Goal: Task Accomplishment & Management: Manage account settings

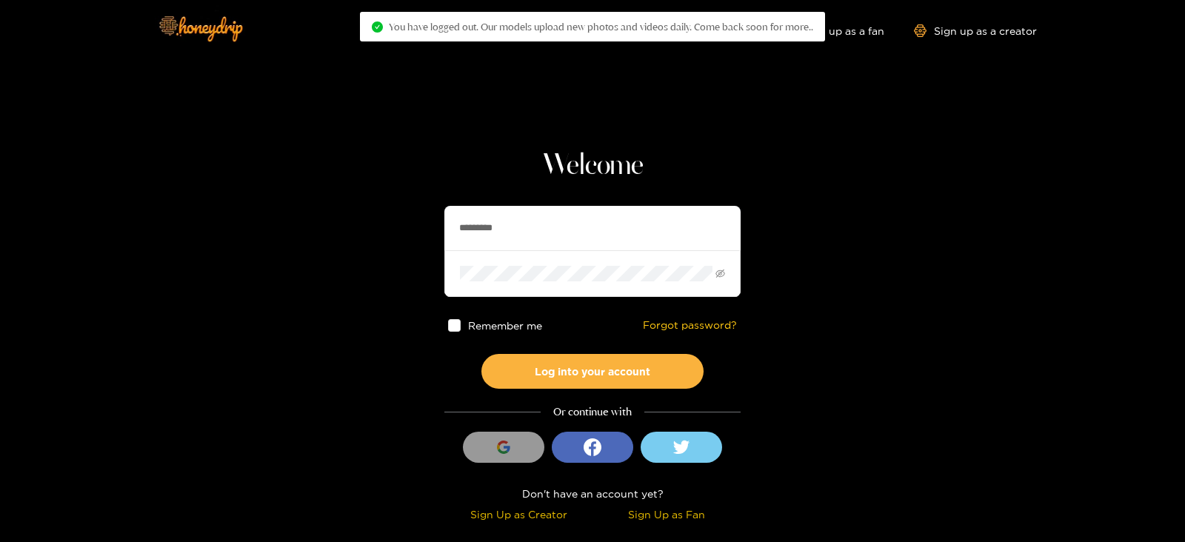
drag, startPoint x: 561, startPoint y: 213, endPoint x: 367, endPoint y: 224, distance: 193.7
click at [367, 224] on section "Welcome ********* Remember me Forgot password? Log into your account Or continu…" at bounding box center [592, 263] width 1185 height 527
type input "******"
click at [481, 354] on button "Log into your account" at bounding box center [592, 371] width 222 height 35
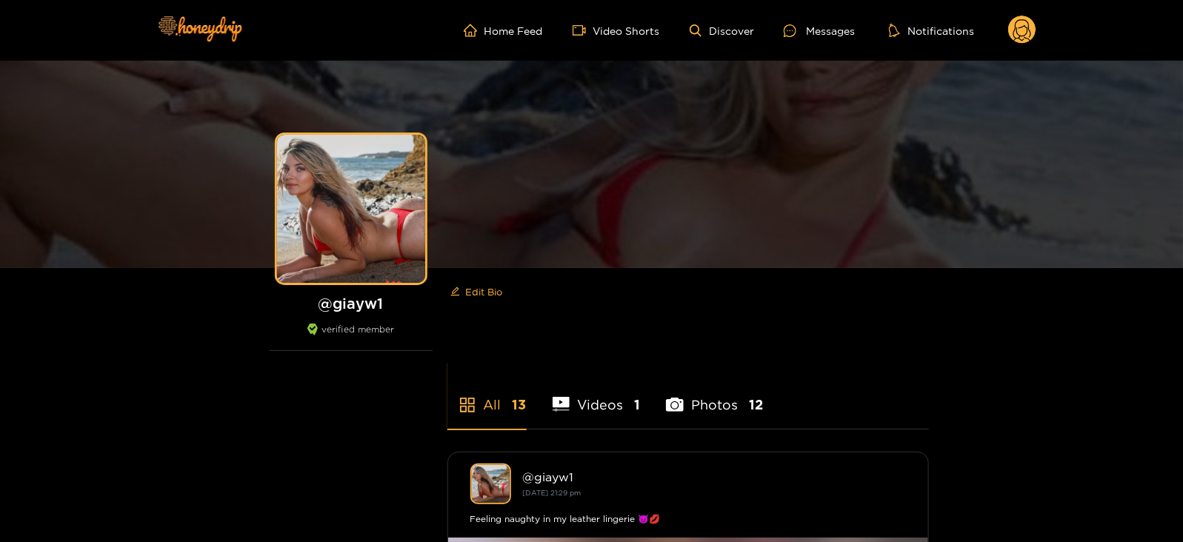
click at [1030, 47] on div "Home Feed Video Shorts Discover Messages Notifications 0 videos discover messag…" at bounding box center [591, 30] width 889 height 61
click at [1026, 39] on circle at bounding box center [1022, 30] width 28 height 28
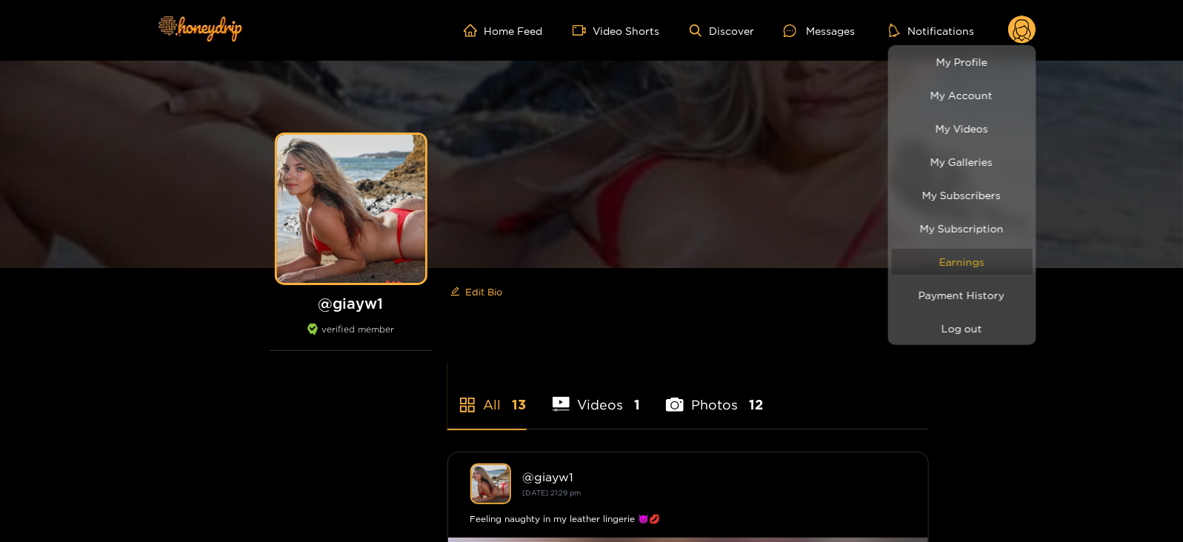
click at [952, 264] on link "Earnings" at bounding box center [962, 262] width 141 height 26
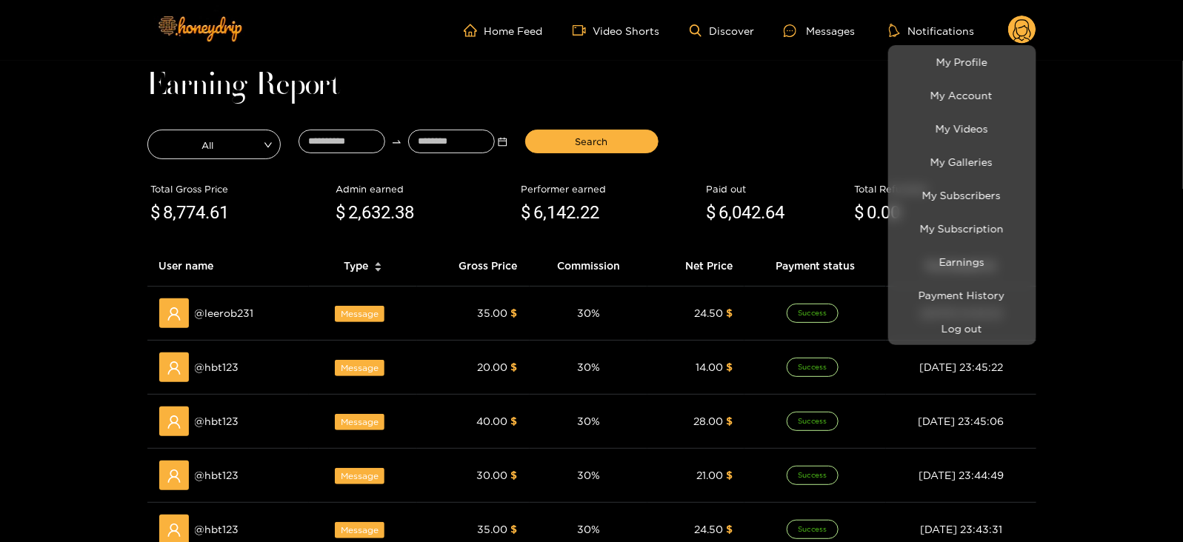
click at [333, 127] on div at bounding box center [591, 271] width 1183 height 542
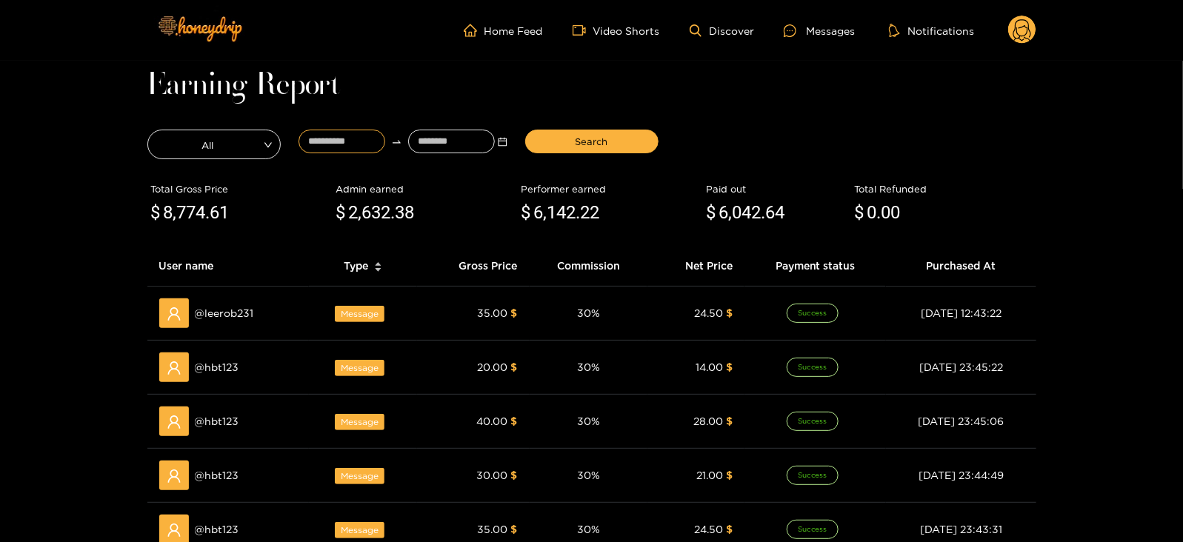
click at [333, 132] on input at bounding box center [341, 142] width 87 height 24
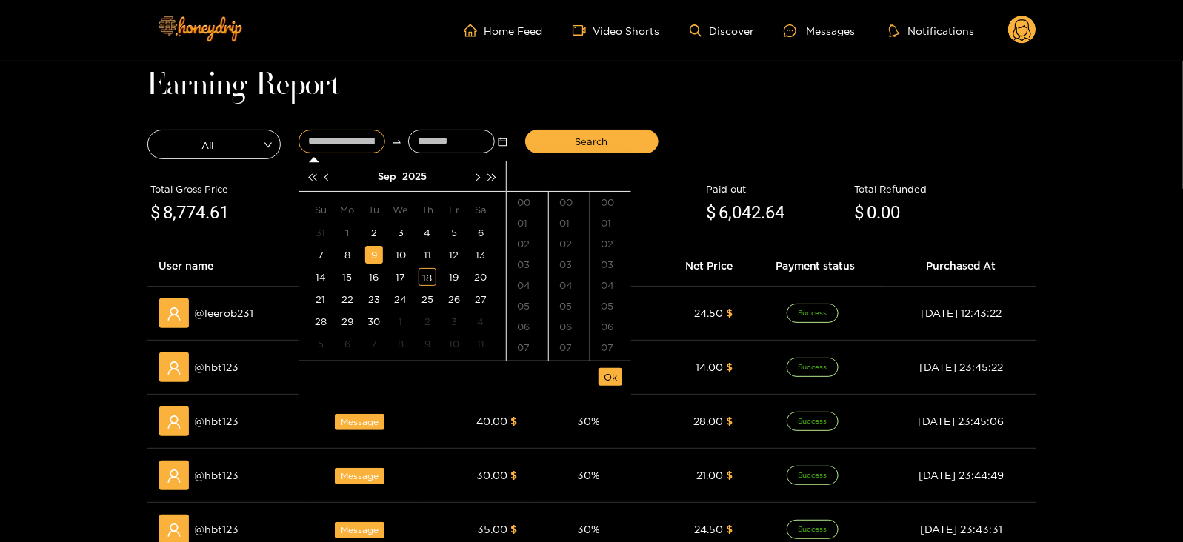
click at [369, 253] on div "9" at bounding box center [374, 255] width 18 height 18
type input "**********"
click at [433, 143] on input at bounding box center [451, 142] width 87 height 24
click at [424, 279] on div "18" at bounding box center [427, 277] width 18 height 18
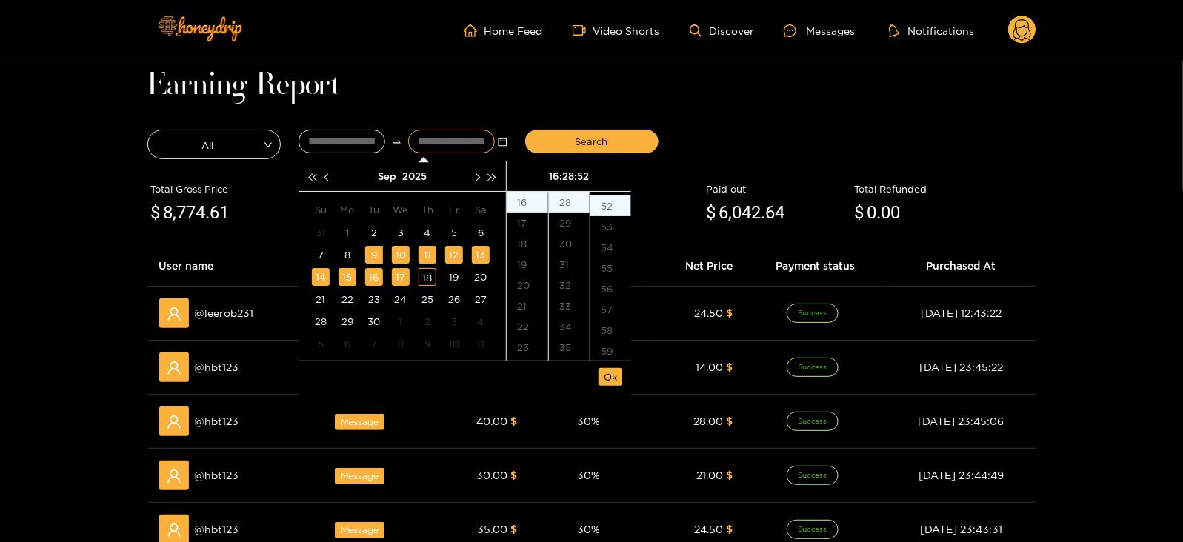
type input "**********"
click at [613, 384] on button "Ok" at bounding box center [610, 377] width 24 height 18
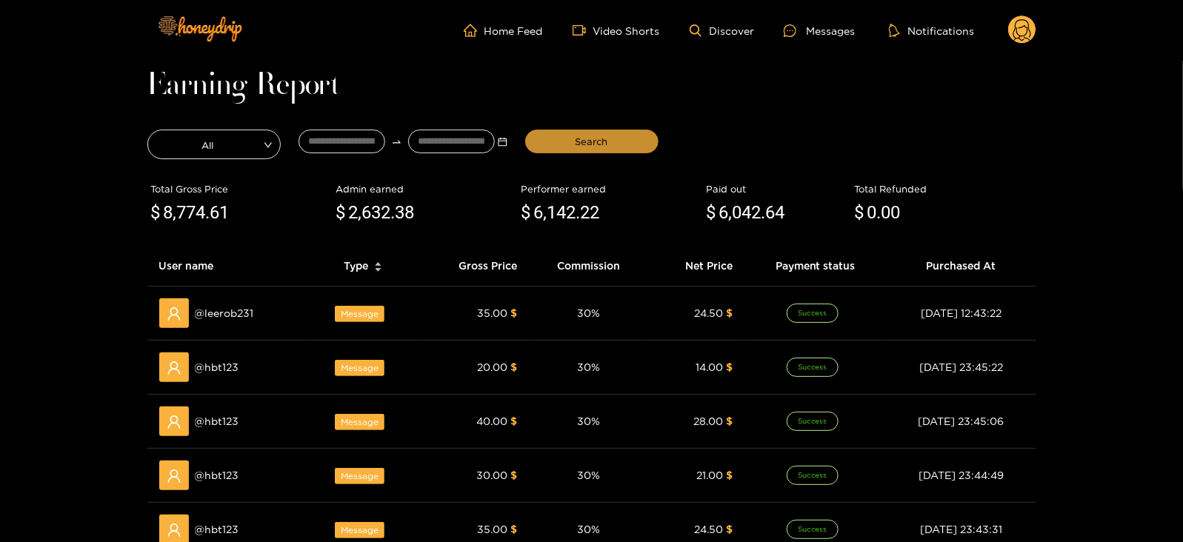
click at [547, 147] on button "Search" at bounding box center [591, 142] width 133 height 24
click at [807, 24] on div "Messages" at bounding box center [819, 30] width 71 height 17
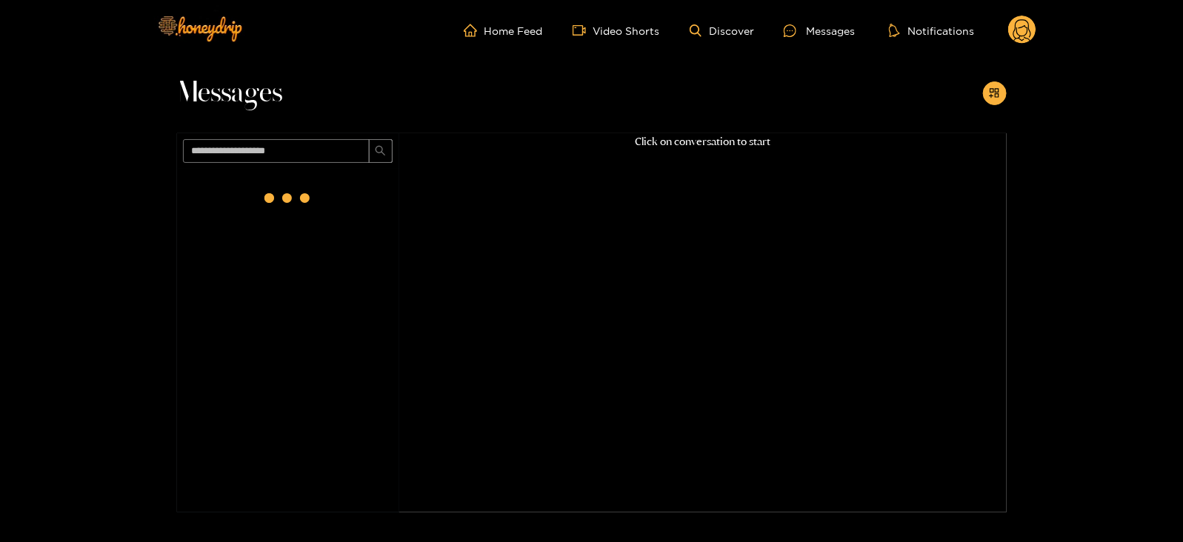
click at [999, 40] on ul "Home Feed Video Shorts Discover Messages Notifications" at bounding box center [750, 31] width 573 height 30
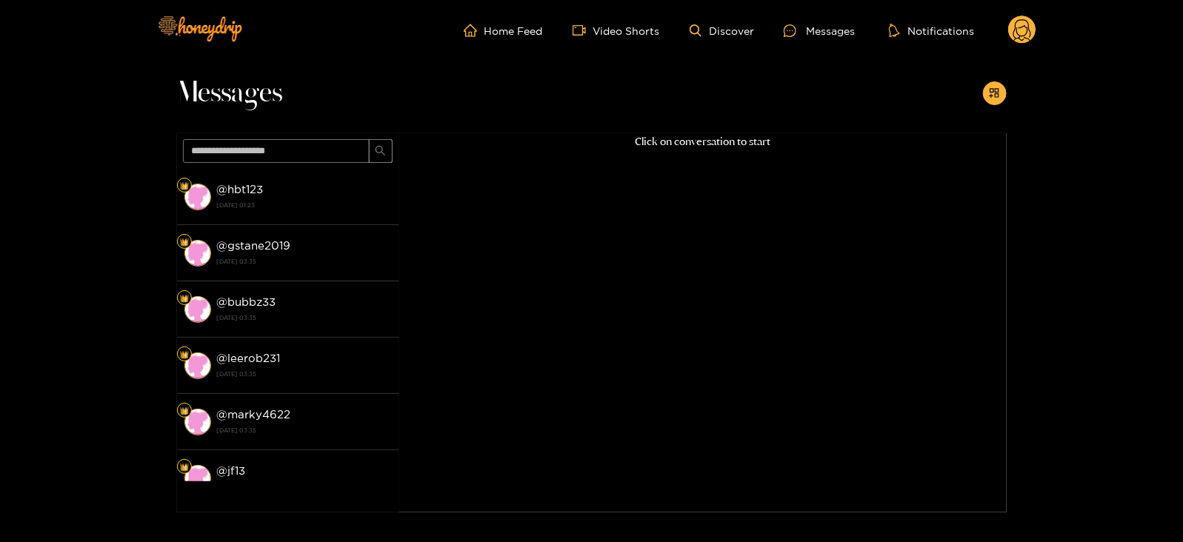
click at [1024, 45] on div "Home Feed Video Shorts Discover Messages Notifications 0 videos discover messag…" at bounding box center [591, 30] width 889 height 61
click at [1019, 42] on circle at bounding box center [1022, 30] width 28 height 28
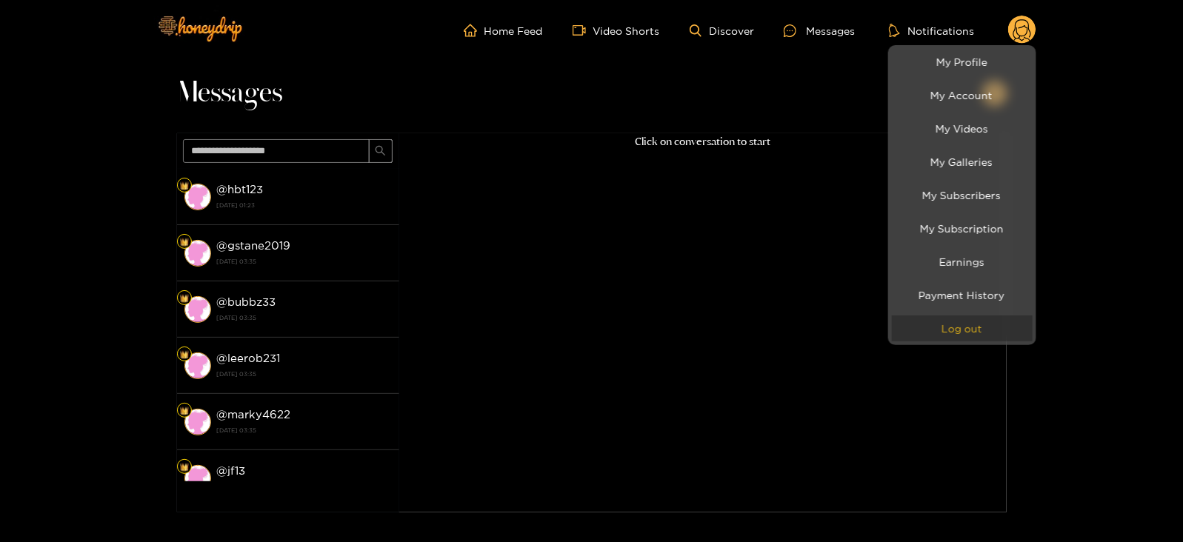
click at [975, 317] on button "Log out" at bounding box center [962, 329] width 141 height 26
